Goal: Book appointment/travel/reservation

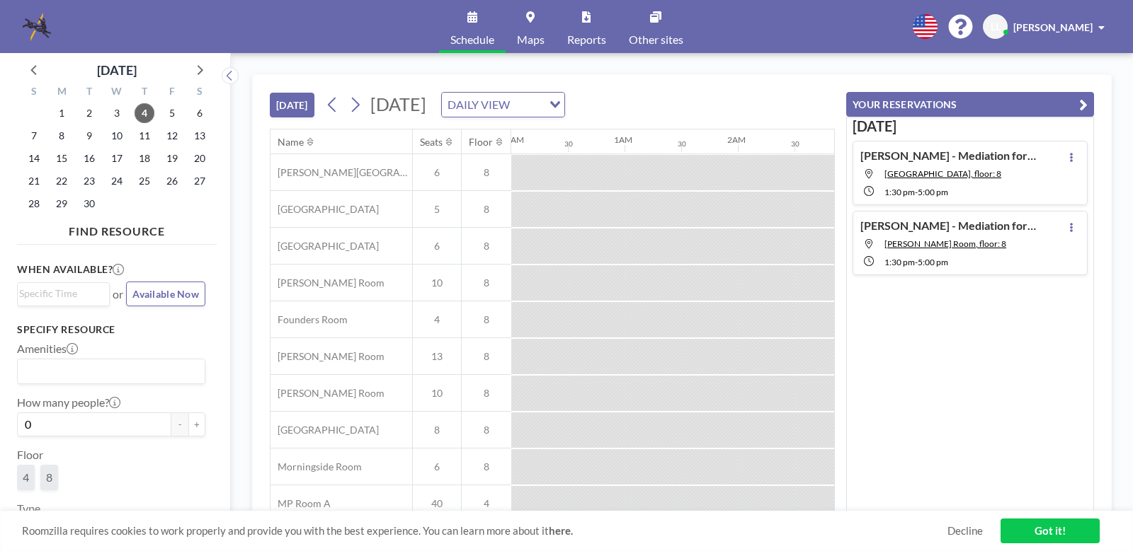
scroll to position [0, 1189]
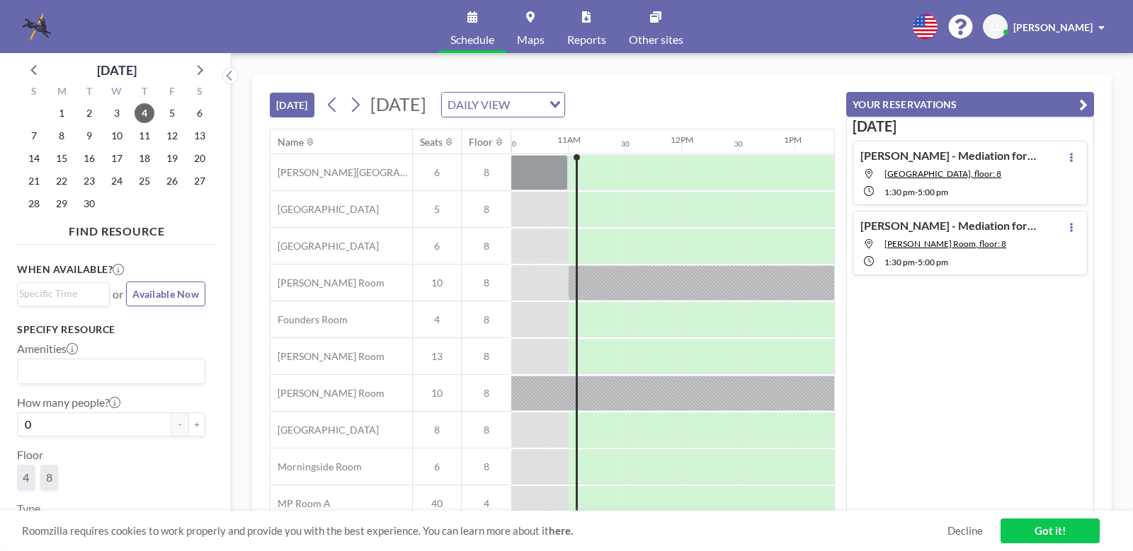
click at [1103, 28] on span at bounding box center [1101, 28] width 6 height 10
click at [145, 137] on span "11" at bounding box center [145, 136] width 20 height 20
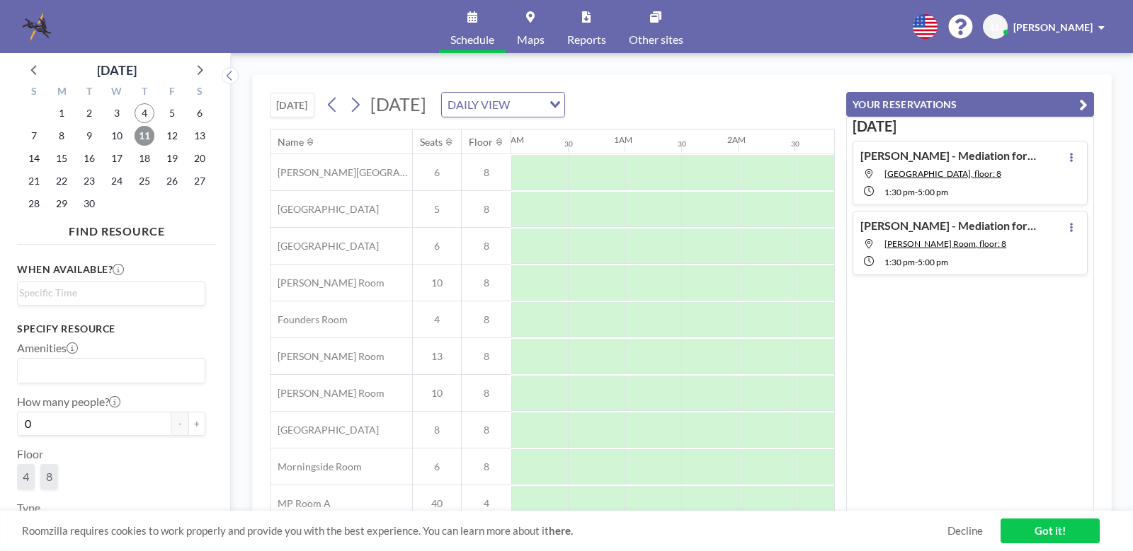
scroll to position [0, 850]
click at [1083, 102] on icon "button" at bounding box center [1083, 104] width 8 height 17
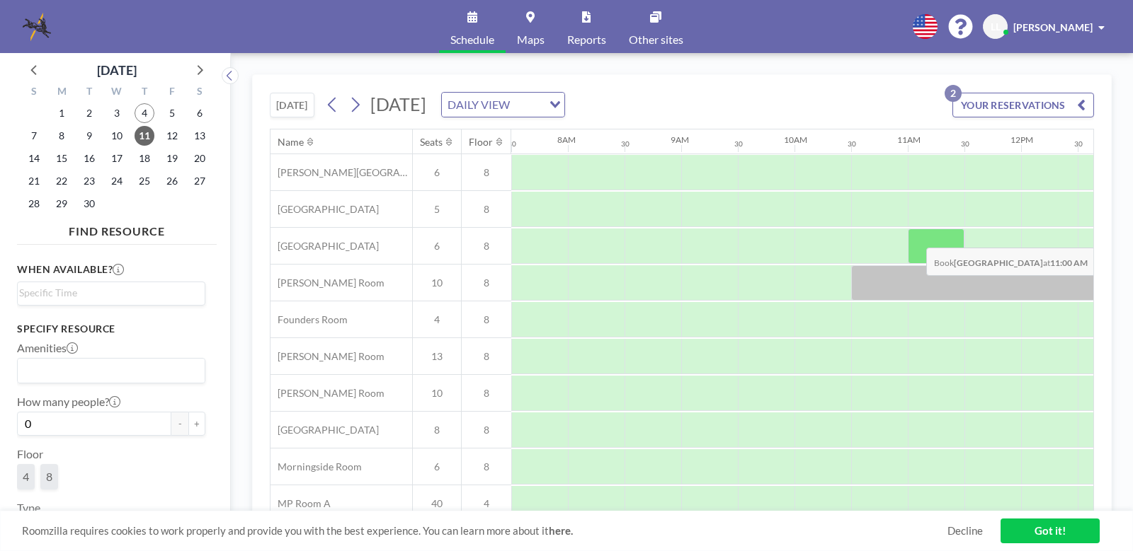
click at [915, 237] on div at bounding box center [936, 246] width 57 height 35
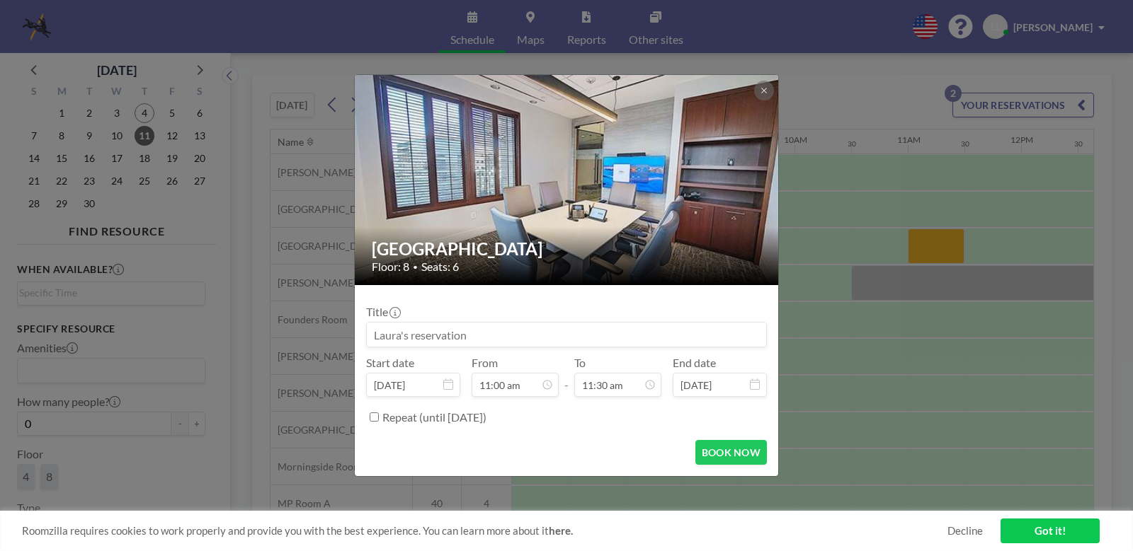
click at [474, 335] on input at bounding box center [566, 335] width 399 height 24
drag, startPoint x: 522, startPoint y: 336, endPoint x: 419, endPoint y: 334, distance: 103.4
click at [419, 334] on input at bounding box center [566, 335] width 399 height 24
click at [442, 336] on input at bounding box center [566, 335] width 399 height 24
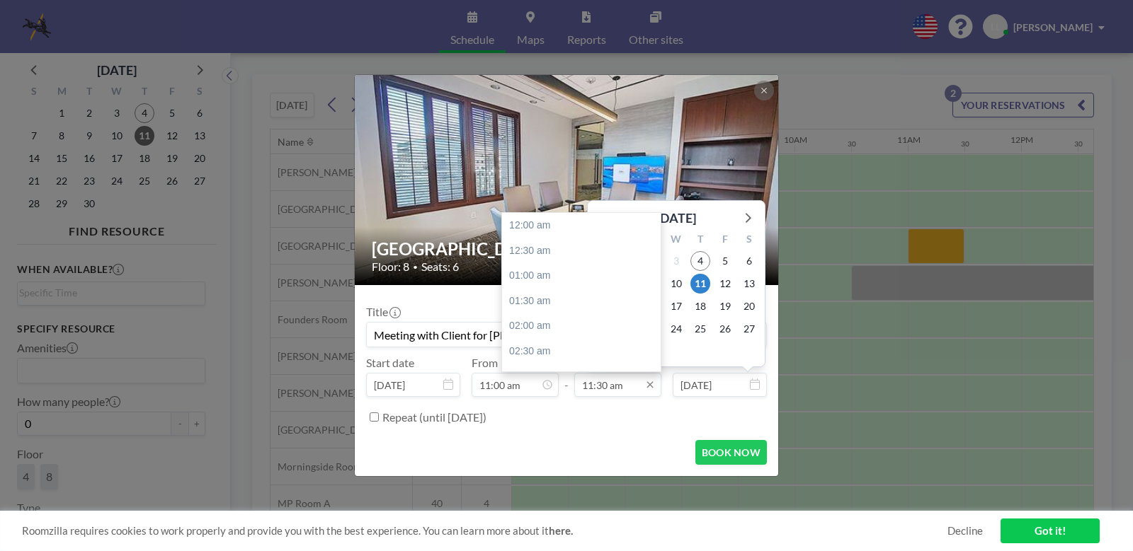
scroll to position [580, 0]
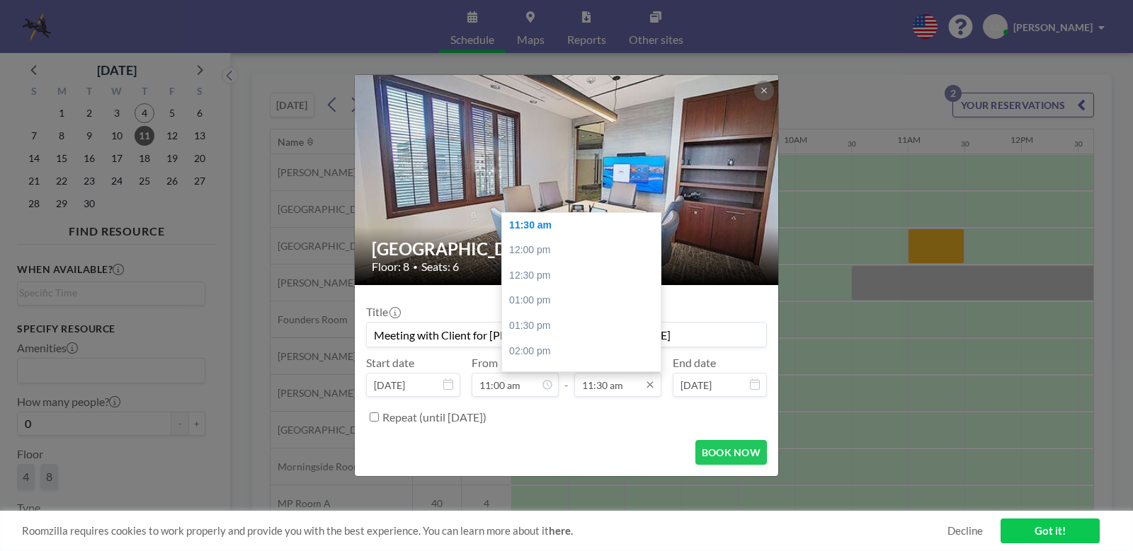
type input "Meeting with Client for [PERSON_NAME]/[PERSON_NAME]"
click at [623, 387] on input "11:30 am" at bounding box center [617, 385] width 87 height 24
click at [613, 389] on input "11:30 am" at bounding box center [617, 385] width 87 height 24
click at [549, 343] on div "02:00 pm" at bounding box center [585, 351] width 166 height 25
type input "02:00 pm"
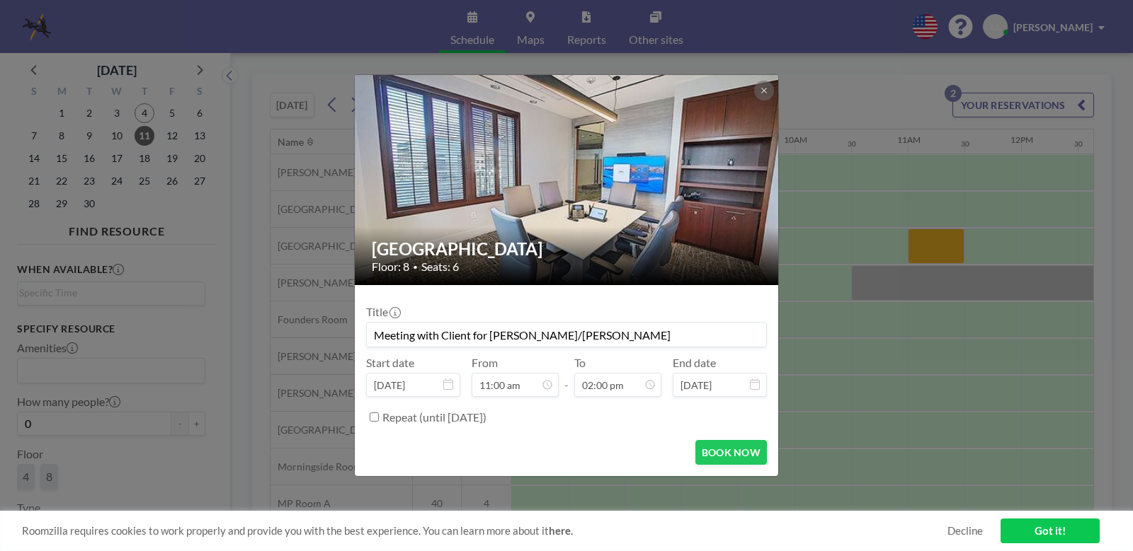
click at [615, 338] on input "Meeting with Client for [PERSON_NAME]/[PERSON_NAME]" at bounding box center [566, 335] width 399 height 24
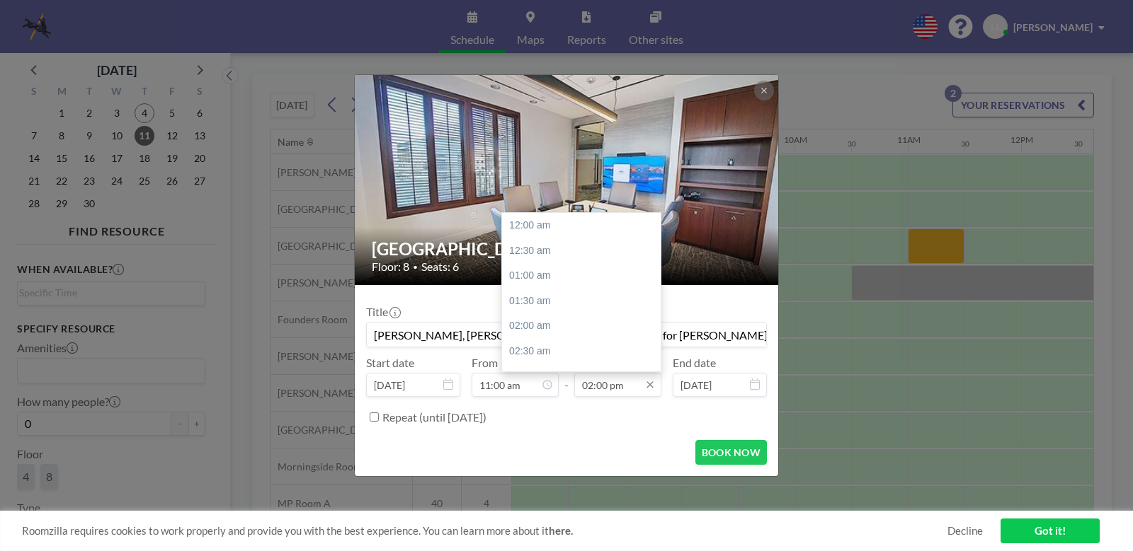
scroll to position [706, 0]
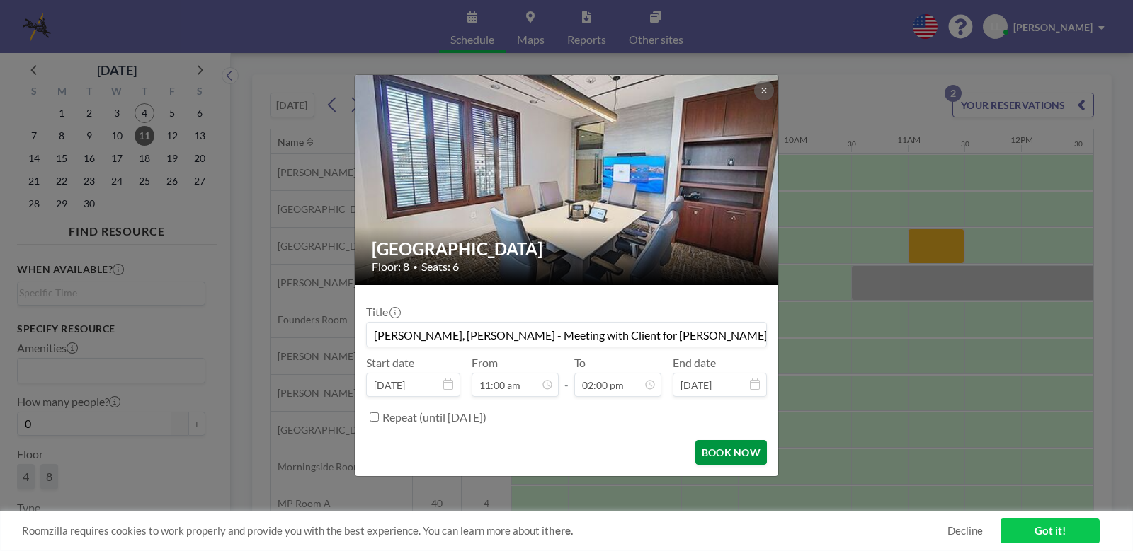
type input "[PERSON_NAME], [PERSON_NAME] - Meeting with Client for [PERSON_NAME]/[PERSON_NA…"
click at [732, 449] on button "BOOK NOW" at bounding box center [731, 452] width 72 height 25
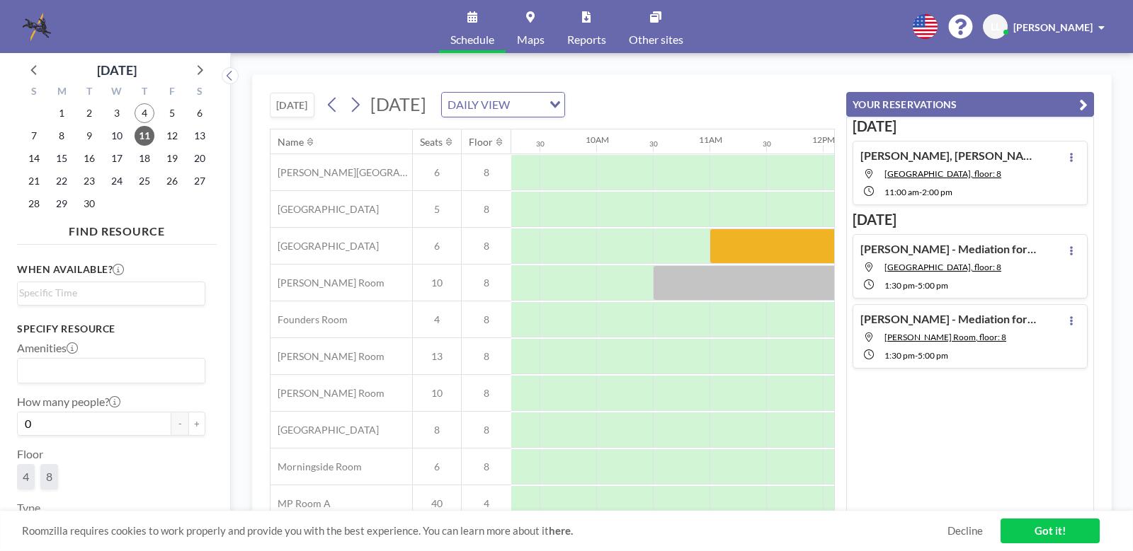
scroll to position [0, 1104]
